Goal: Register for event/course

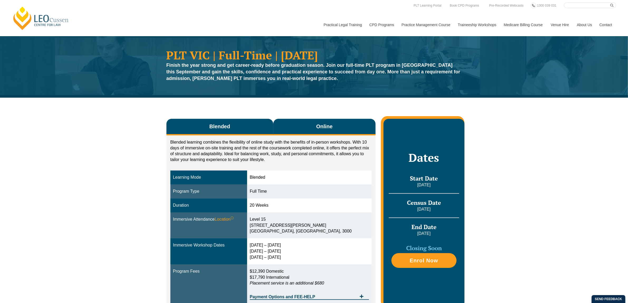
click at [328, 129] on span "Online" at bounding box center [324, 126] width 16 height 7
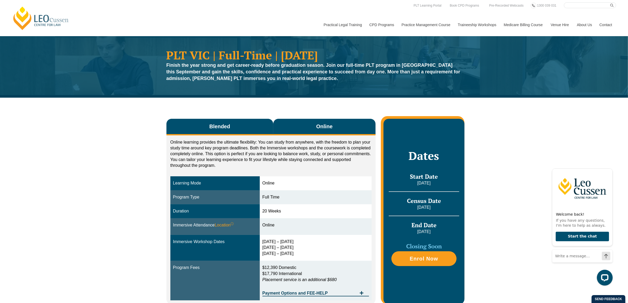
click at [263, 127] on button "Blended" at bounding box center [219, 127] width 107 height 17
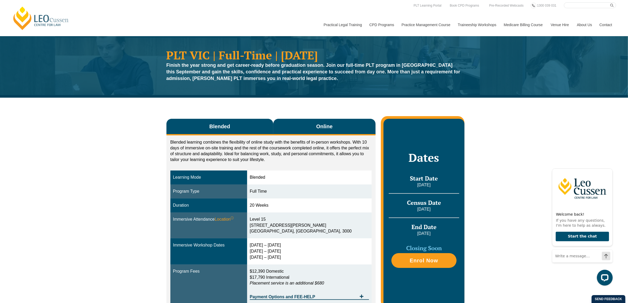
click at [293, 123] on button "Online" at bounding box center [324, 127] width 103 height 17
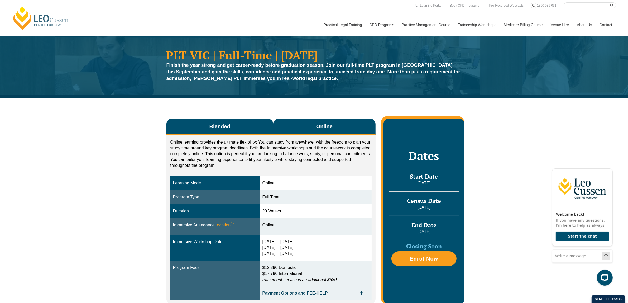
click at [246, 124] on button "Blended" at bounding box center [219, 127] width 107 height 17
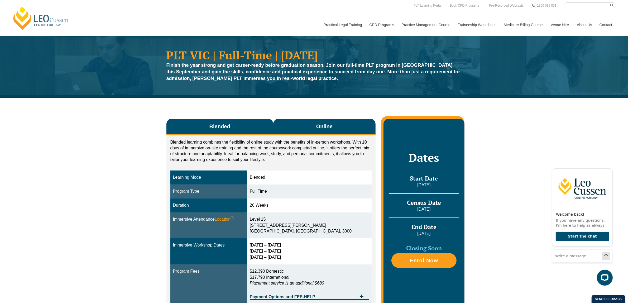
click at [301, 129] on button "Online" at bounding box center [324, 127] width 103 height 17
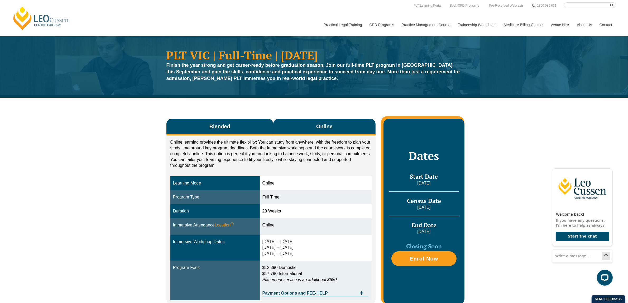
click at [253, 124] on button "Blended" at bounding box center [219, 127] width 107 height 17
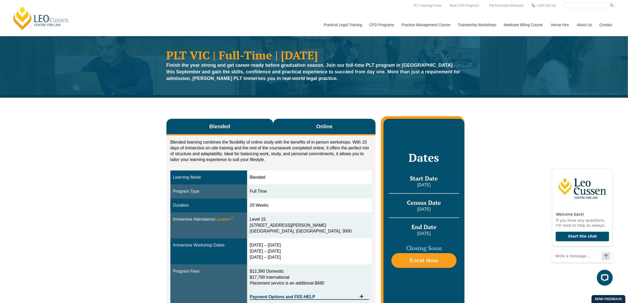
click at [288, 127] on button "Online" at bounding box center [324, 127] width 103 height 17
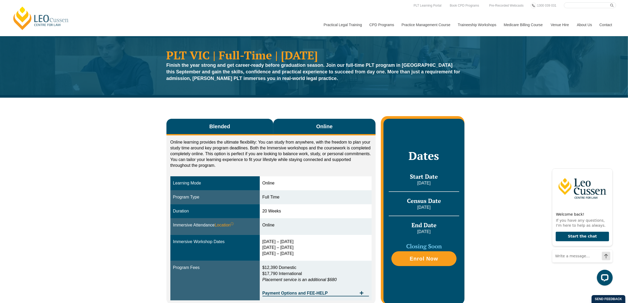
click at [252, 123] on button "Blended" at bounding box center [219, 127] width 107 height 17
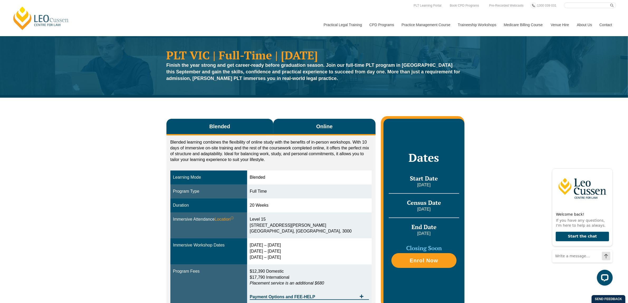
click at [294, 128] on button "Online" at bounding box center [324, 127] width 103 height 17
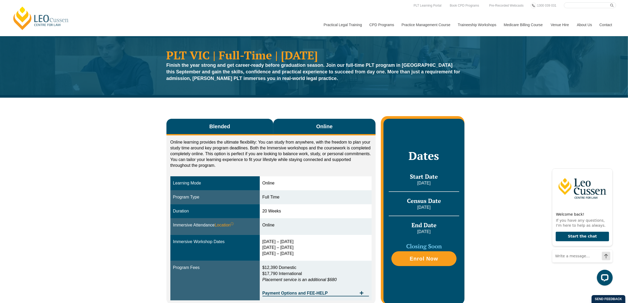
click at [247, 133] on button "Blended" at bounding box center [219, 127] width 107 height 17
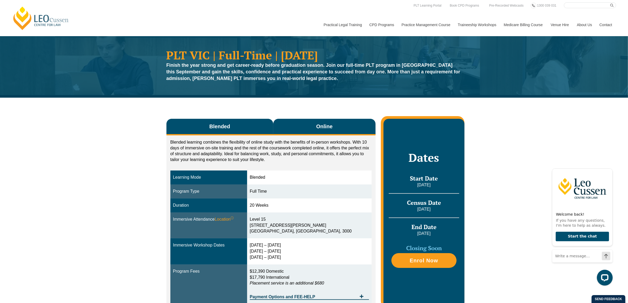
click at [300, 127] on button "Online" at bounding box center [324, 127] width 103 height 17
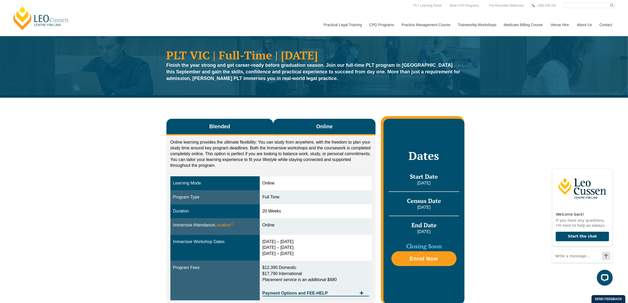
click at [254, 129] on button "Blended" at bounding box center [219, 127] width 107 height 17
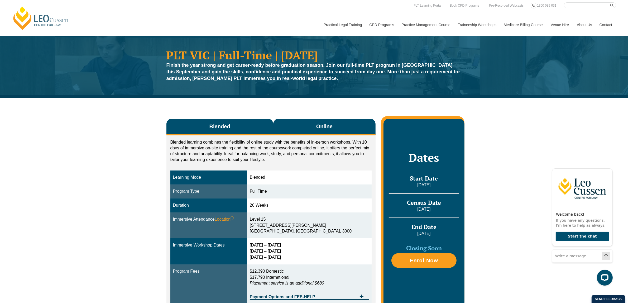
click at [318, 131] on button "Online" at bounding box center [324, 127] width 103 height 17
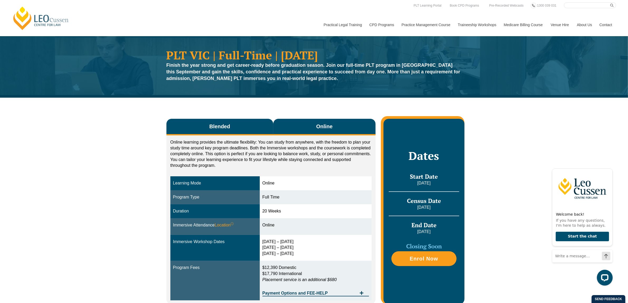
click at [262, 130] on button "Blended" at bounding box center [219, 127] width 107 height 17
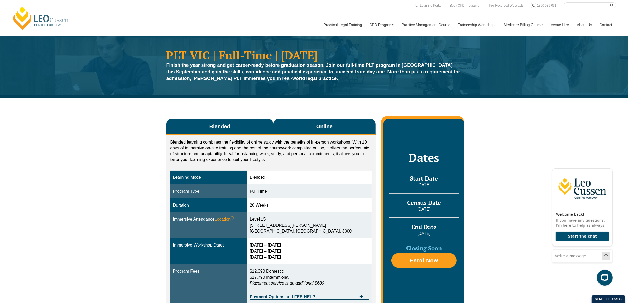
click at [328, 134] on button "Online" at bounding box center [324, 127] width 103 height 17
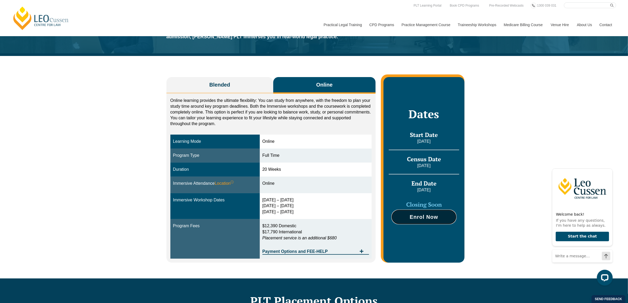
scroll to position [33, 0]
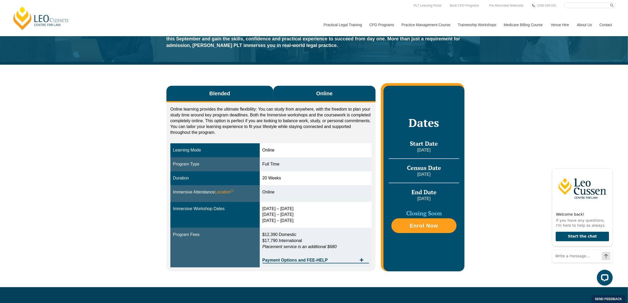
click at [240, 91] on button "Blended" at bounding box center [219, 94] width 107 height 17
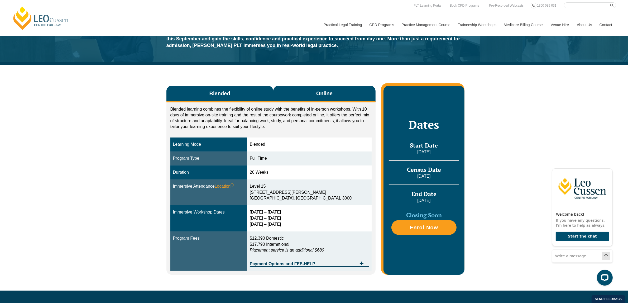
click at [298, 95] on button "Online" at bounding box center [324, 94] width 103 height 17
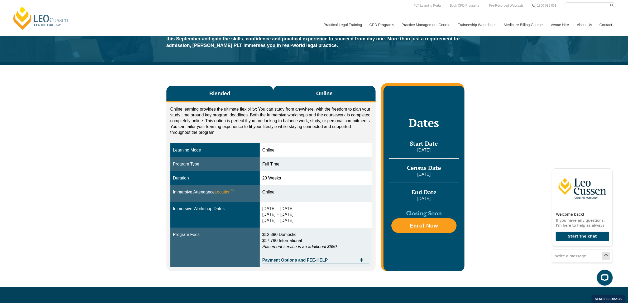
click at [265, 94] on button "Blended" at bounding box center [219, 94] width 107 height 17
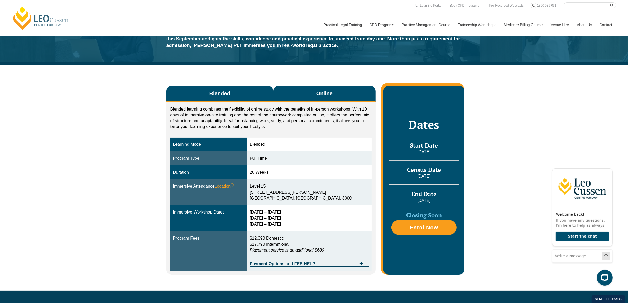
click at [296, 92] on button "Online" at bounding box center [324, 94] width 103 height 17
